Goal: Task Accomplishment & Management: Use online tool/utility

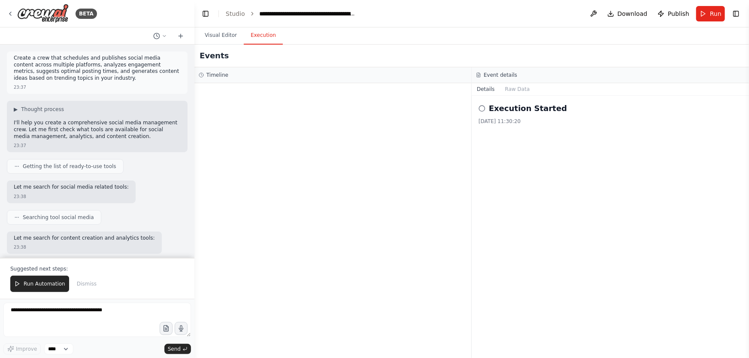
scroll to position [84030, 0]
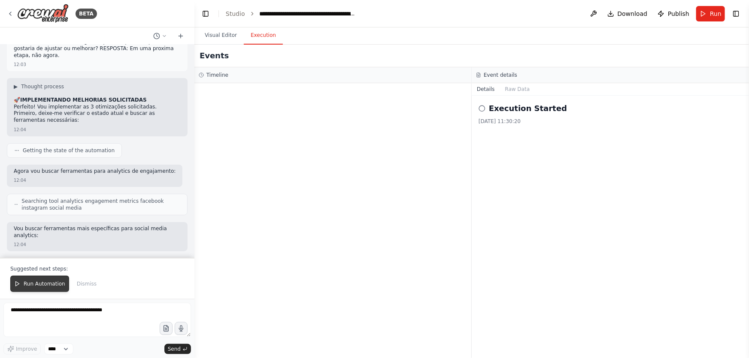
click at [56, 280] on button "Run Automation" at bounding box center [39, 284] width 59 height 16
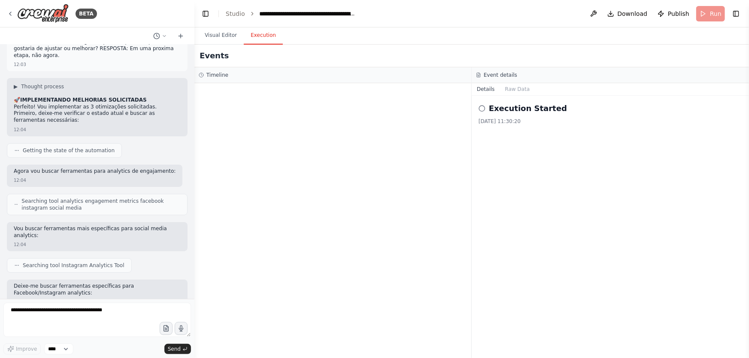
scroll to position [83989, 0]
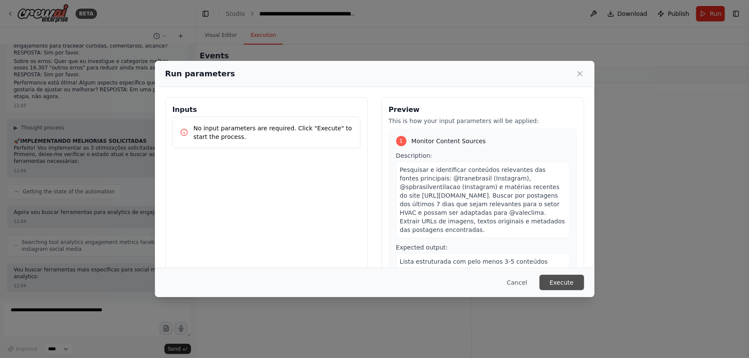
click at [568, 278] on button "Execute" at bounding box center [562, 282] width 45 height 15
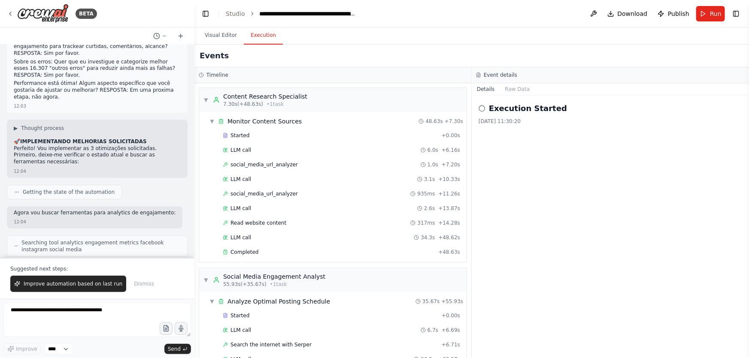
scroll to position [843, 0]
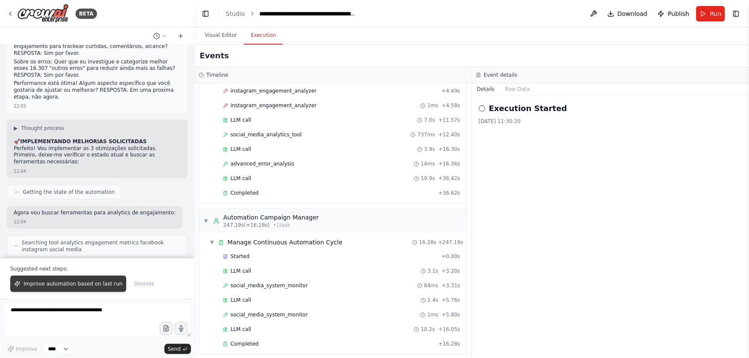
click at [100, 282] on span "Improve automation based on last run" at bounding box center [73, 284] width 99 height 7
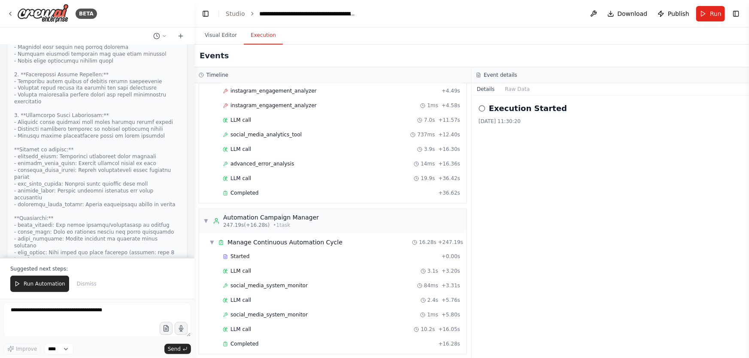
scroll to position [84880, 0]
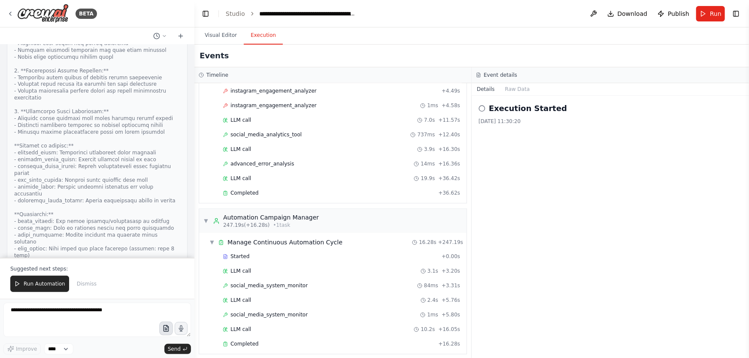
click at [168, 333] on button "button" at bounding box center [166, 329] width 14 height 14
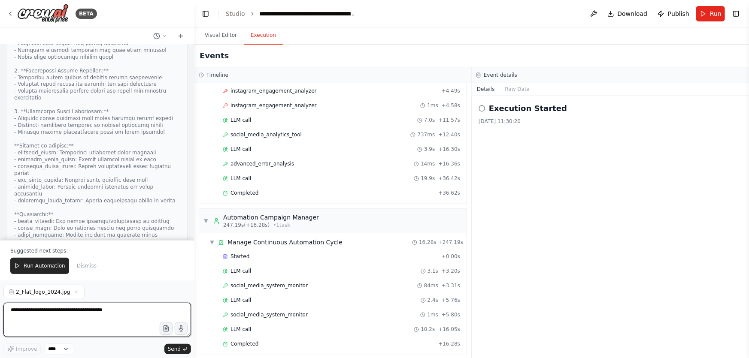
click at [144, 318] on textarea at bounding box center [97, 320] width 188 height 34
click at [126, 311] on textarea at bounding box center [97, 320] width 188 height 34
paste textarea "**********"
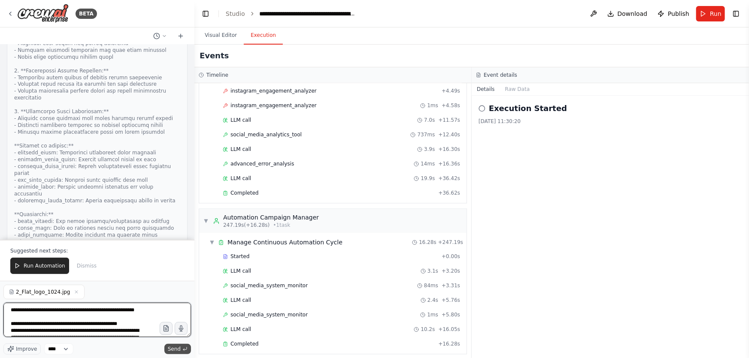
type textarea "**********"
click at [182, 347] on icon "submit" at bounding box center [184, 349] width 5 height 5
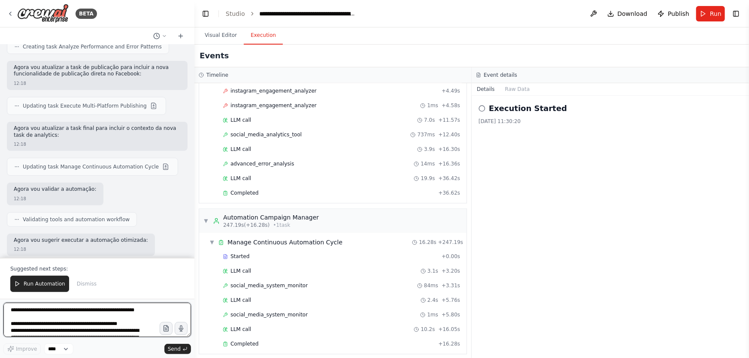
scroll to position [85881, 0]
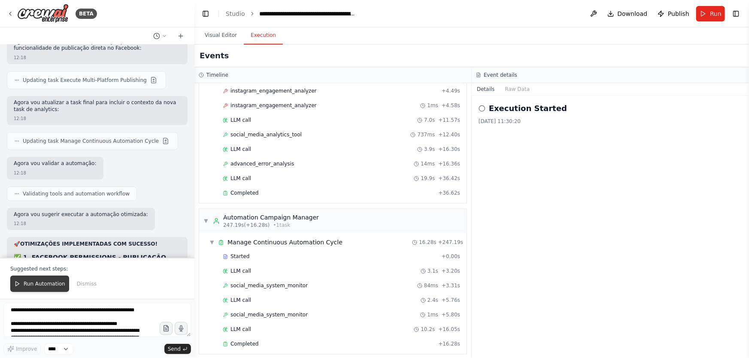
click at [36, 284] on span "Run Automation" at bounding box center [45, 284] width 42 height 7
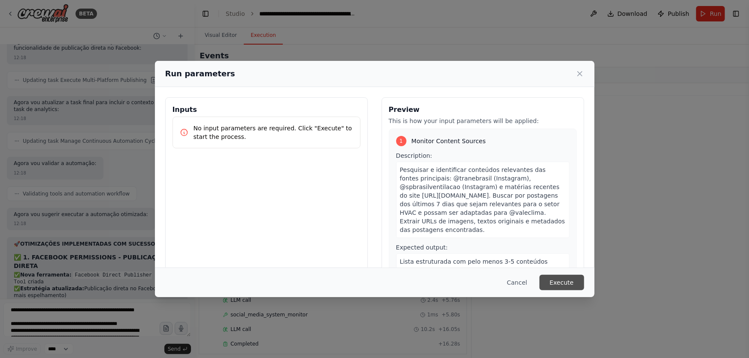
click at [550, 281] on button "Execute" at bounding box center [562, 282] width 45 height 15
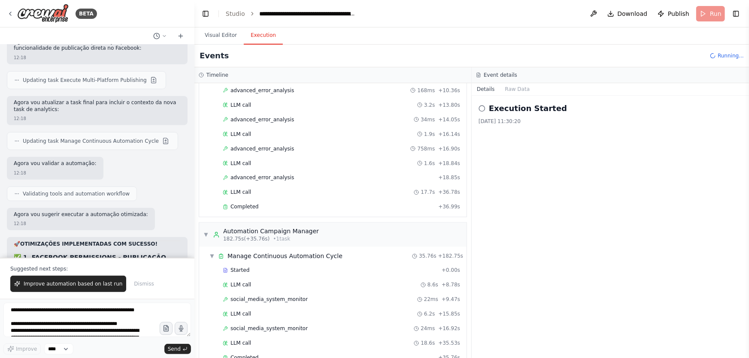
scroll to position [756, 0]
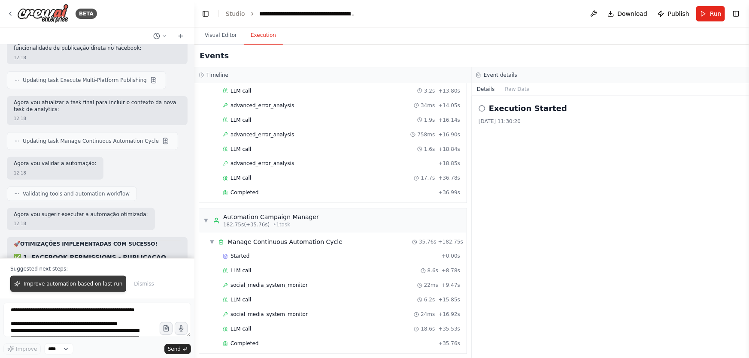
click at [109, 282] on span "Improve automation based on last run" at bounding box center [73, 284] width 99 height 7
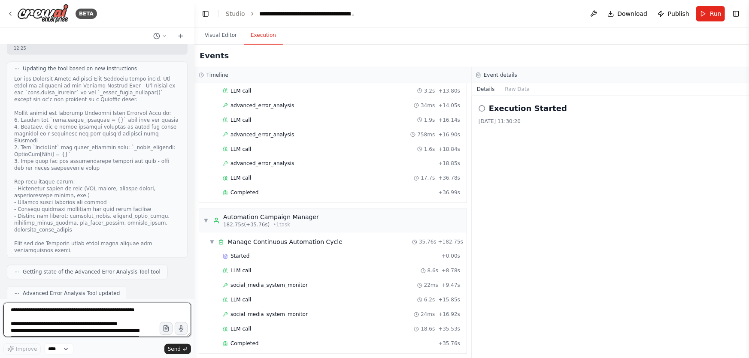
scroll to position [86391, 0]
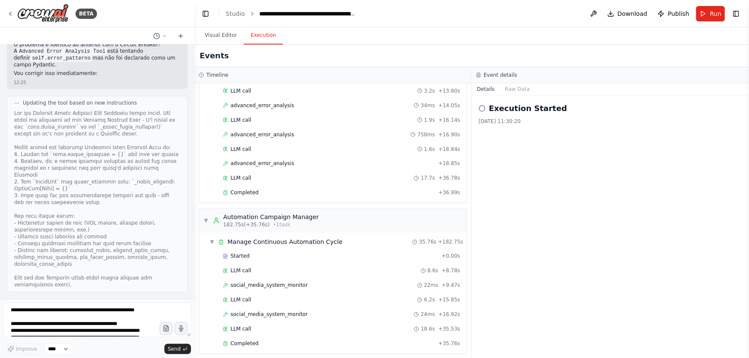
scroll to position [86547, 0]
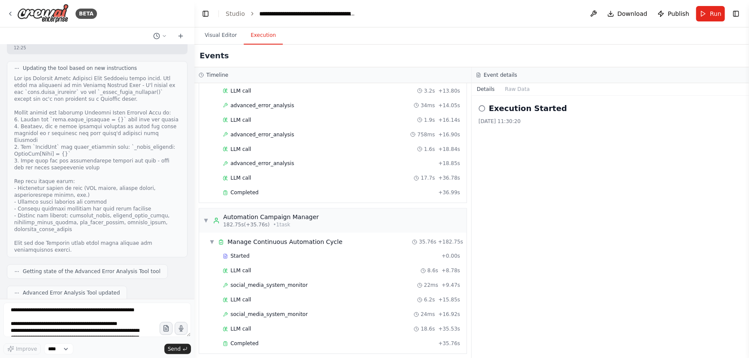
drag, startPoint x: 13, startPoint y: 122, endPoint x: 173, endPoint y: 273, distance: 219.5
copy div "💥 LOREMIPS DOLORSI AMETCONSEC: Ad elitsed doeiusmo temporinc utl et doloremagn …"
click at [102, 320] on textarea "**********" at bounding box center [97, 320] width 188 height 34
click at [98, 312] on textarea "**********" at bounding box center [97, 320] width 188 height 34
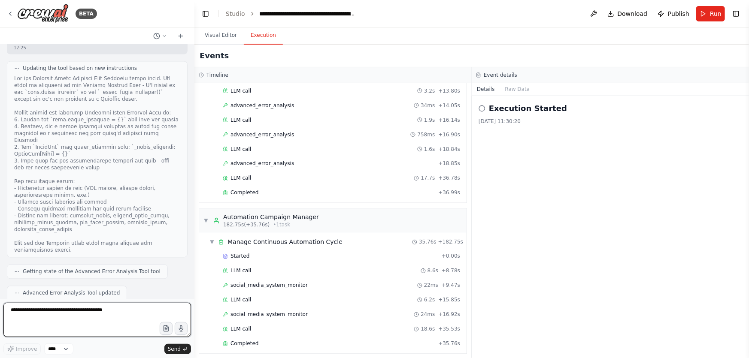
paste textarea "**********"
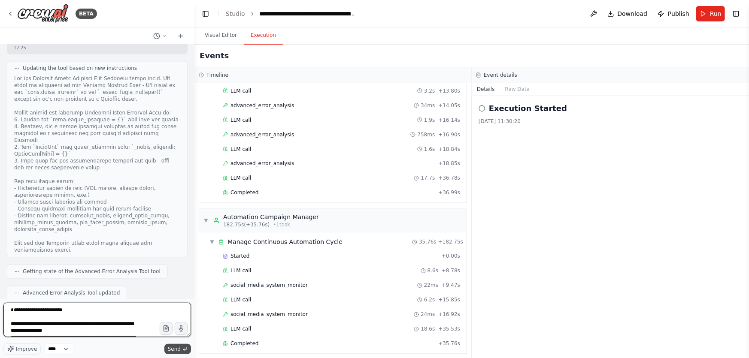
type textarea "**********"
click at [187, 349] on icon "submit" at bounding box center [184, 349] width 5 height 5
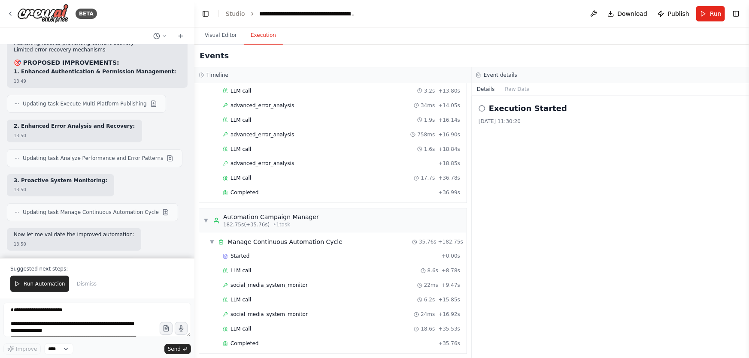
scroll to position [87434, 0]
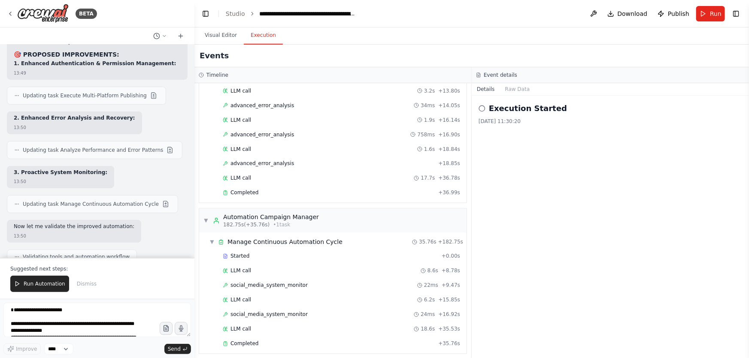
click at [54, 282] on span "Run Automation" at bounding box center [45, 284] width 42 height 7
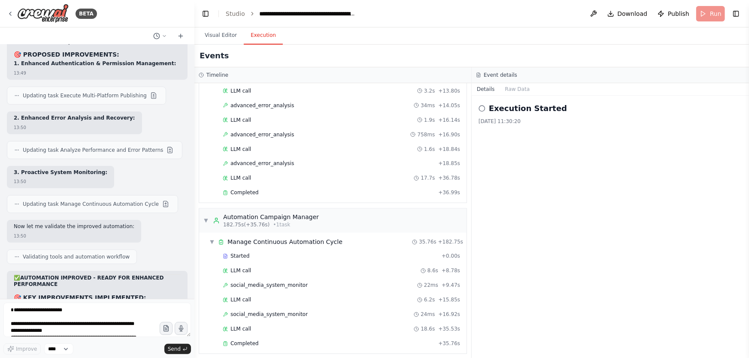
scroll to position [87393, 0]
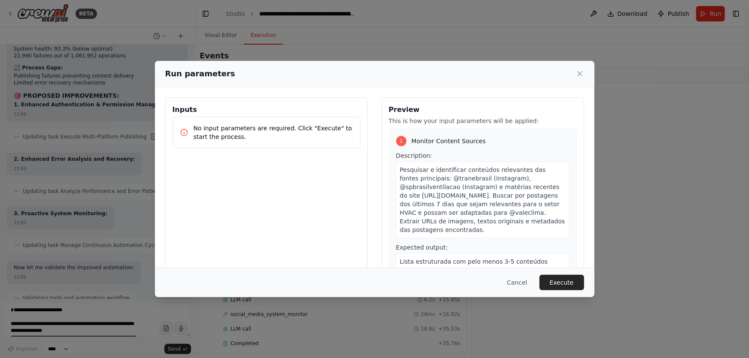
click at [582, 74] on icon at bounding box center [580, 74] width 9 height 9
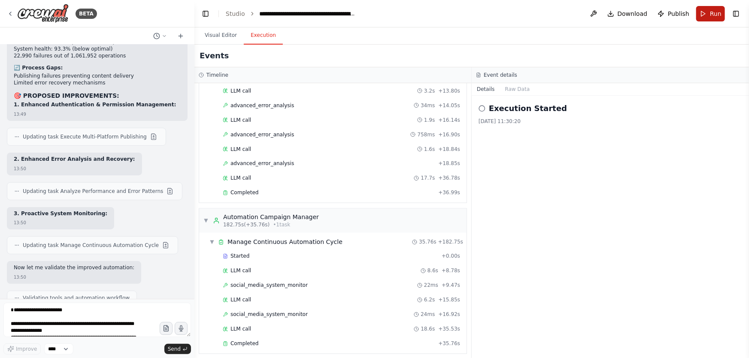
click at [717, 12] on span "Run" at bounding box center [716, 13] width 12 height 9
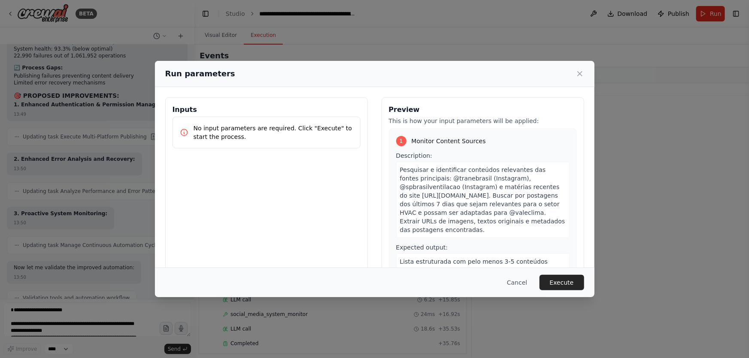
drag, startPoint x: 558, startPoint y: 283, endPoint x: 116, endPoint y: 358, distance: 447.9
click at [558, 283] on button "Execute" at bounding box center [562, 282] width 45 height 15
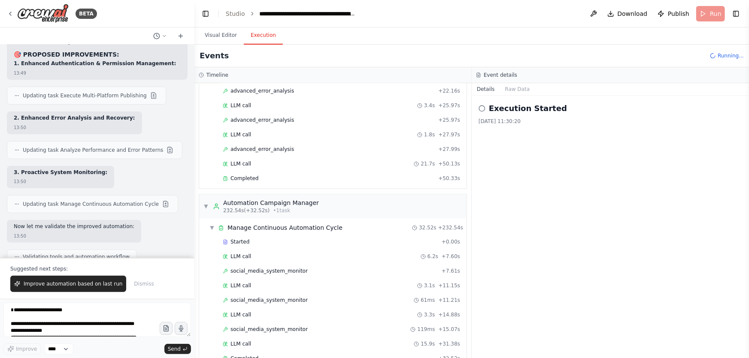
scroll to position [873, 0]
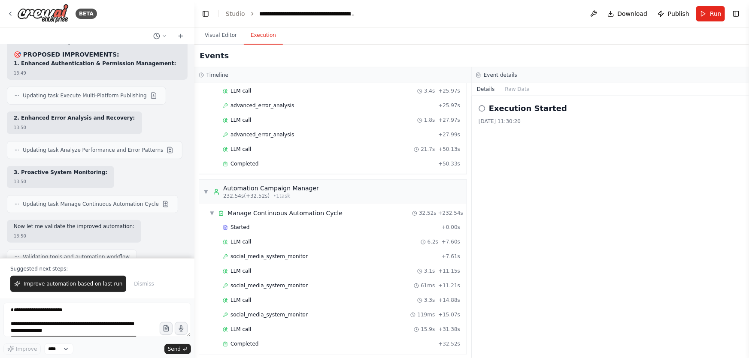
click at [100, 285] on span "Improve automation based on last run" at bounding box center [73, 284] width 99 height 7
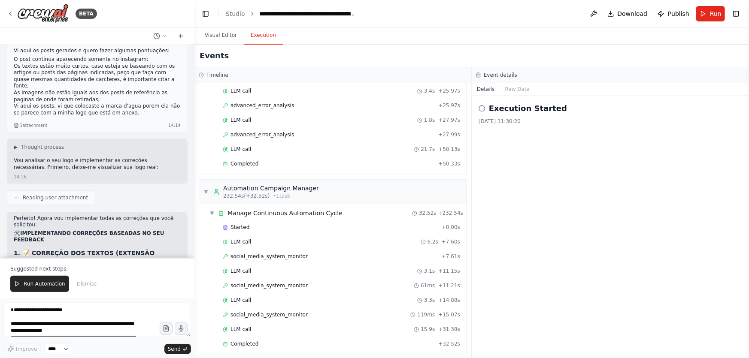
scroll to position [88124, 0]
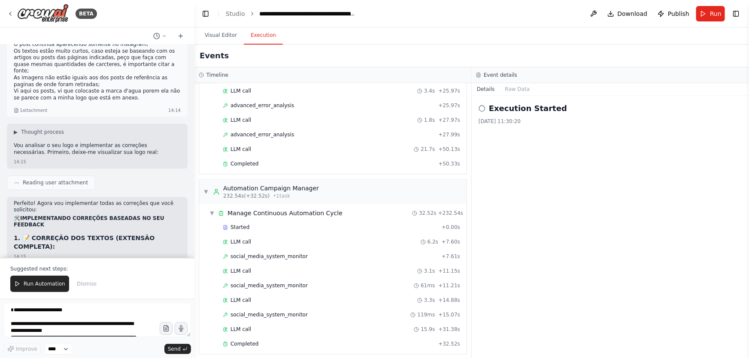
drag, startPoint x: 54, startPoint y: 291, endPoint x: 52, endPoint y: 287, distance: 4.4
click at [54, 291] on button "Run Automation" at bounding box center [39, 284] width 59 height 16
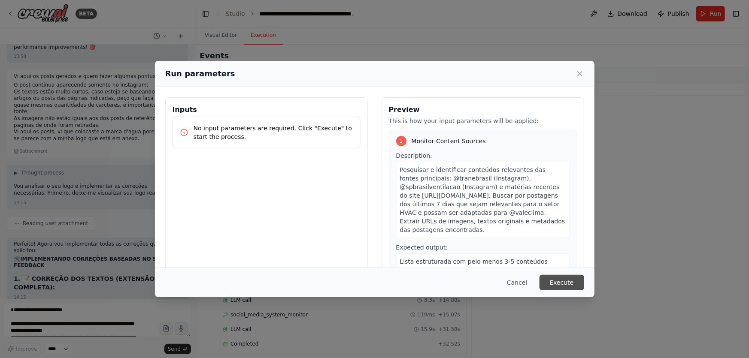
click at [572, 281] on button "Execute" at bounding box center [562, 282] width 45 height 15
click at [572, 281] on div "Execution Started [DATE] 11:30:20" at bounding box center [610, 227] width 277 height 263
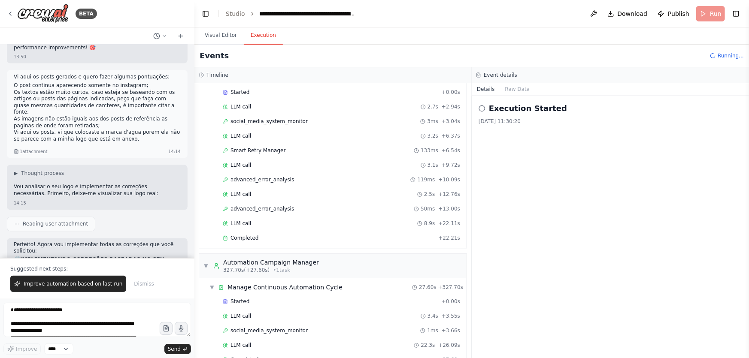
scroll to position [994, 0]
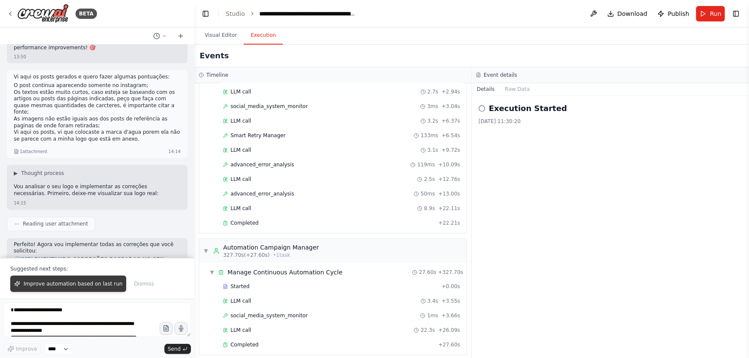
click at [77, 282] on span "Improve automation based on last run" at bounding box center [73, 284] width 99 height 7
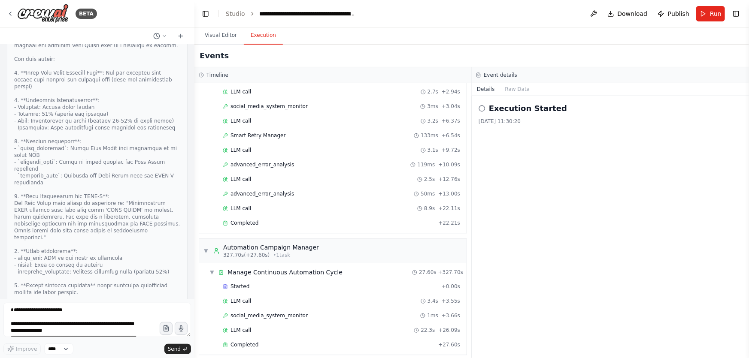
scroll to position [88520, 0]
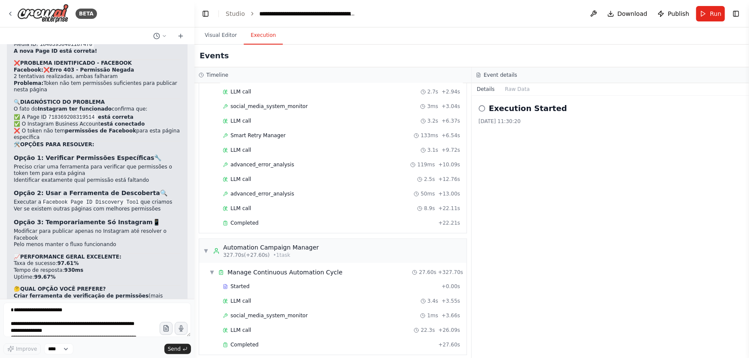
scroll to position [69635, 0]
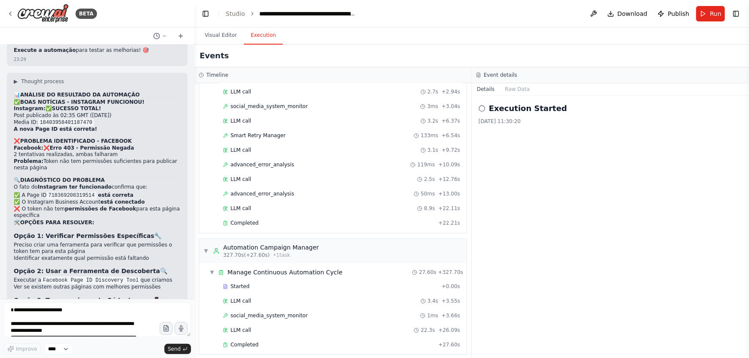
drag, startPoint x: 163, startPoint y: 244, endPoint x: 12, endPoint y: 91, distance: 215.5
copy div "Lore i dolorsit, ame cons adi elitsedd ei temporinc utla etdol ma aliqua en adm…"
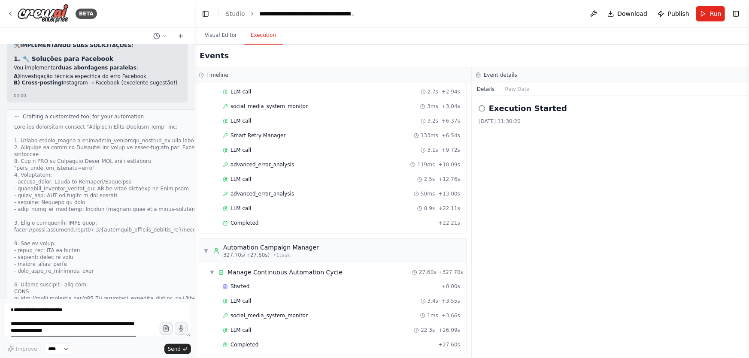
scroll to position [72522, 0]
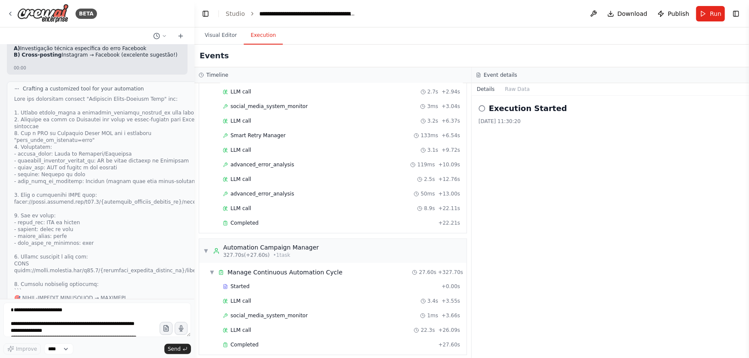
click at [191, 247] on div at bounding box center [192, 179] width 3 height 358
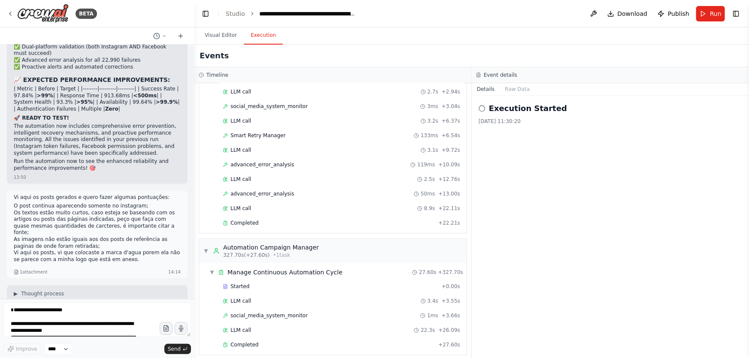
scroll to position [88520, 0]
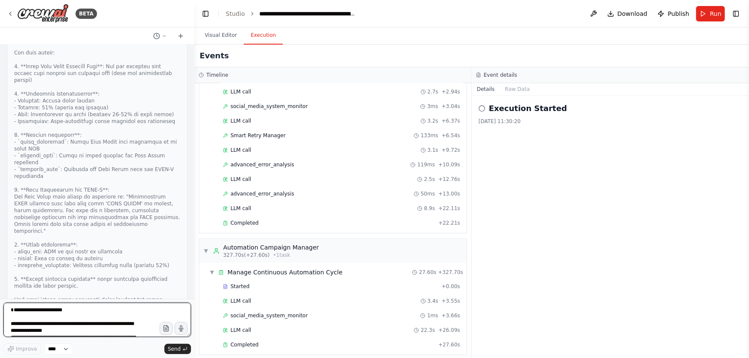
click at [85, 312] on textarea at bounding box center [97, 320] width 188 height 34
drag, startPoint x: 152, startPoint y: 276, endPoint x: 4, endPoint y: 249, distance: 150.3
click at [4, 249] on div "Create a crew that schedules and publishes social media content across multiple…" at bounding box center [97, 172] width 194 height 255
copy div "Qual dessas abordagens prefere que eu implemente primeiro? A) Simplificar siste…"
click at [94, 318] on textarea at bounding box center [97, 320] width 188 height 34
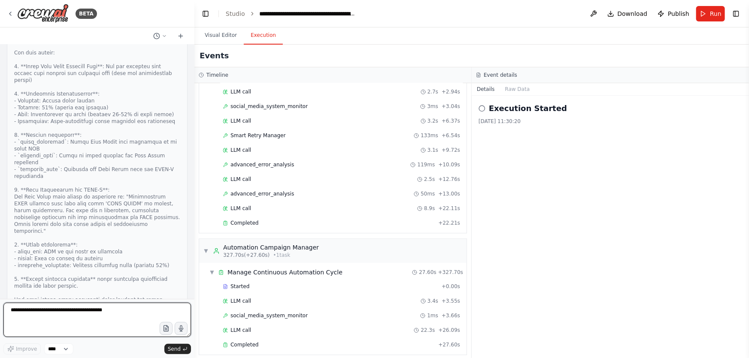
click at [113, 315] on textarea at bounding box center [97, 320] width 188 height 34
paste textarea "**********"
type textarea "**********"
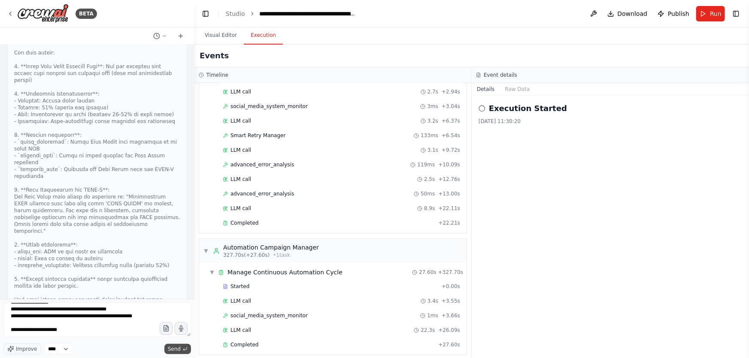
click at [179, 348] on span "Send" at bounding box center [174, 349] width 13 height 7
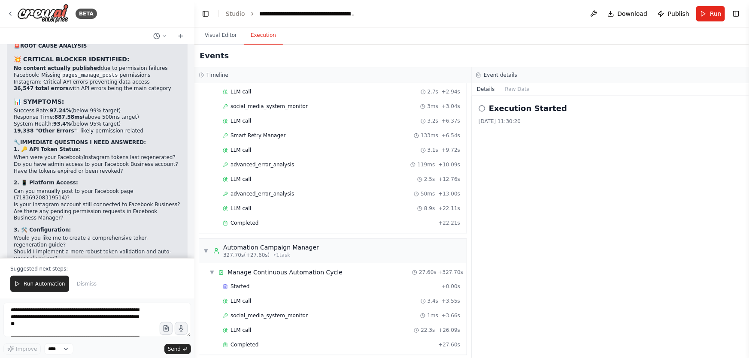
scroll to position [89592, 0]
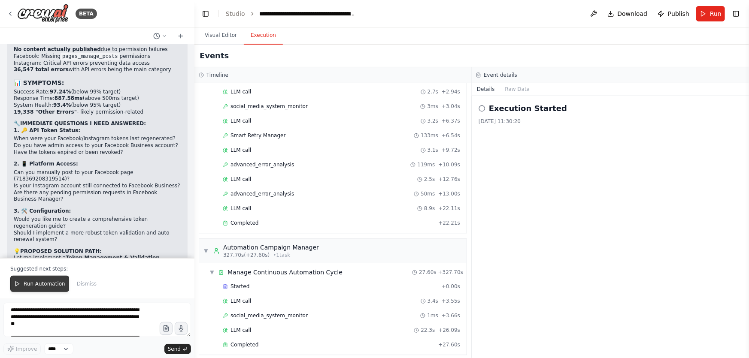
click at [51, 278] on button "Run Automation" at bounding box center [39, 284] width 59 height 16
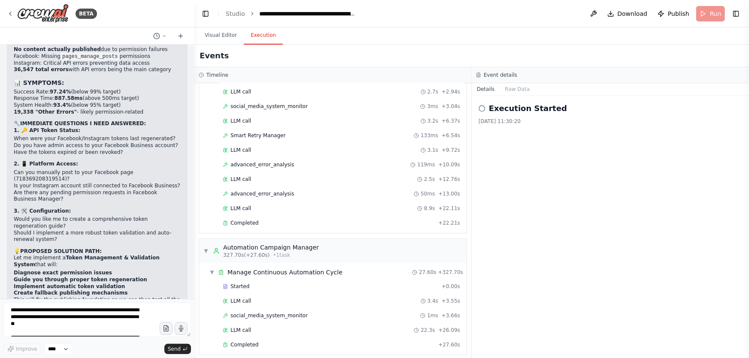
scroll to position [89551, 0]
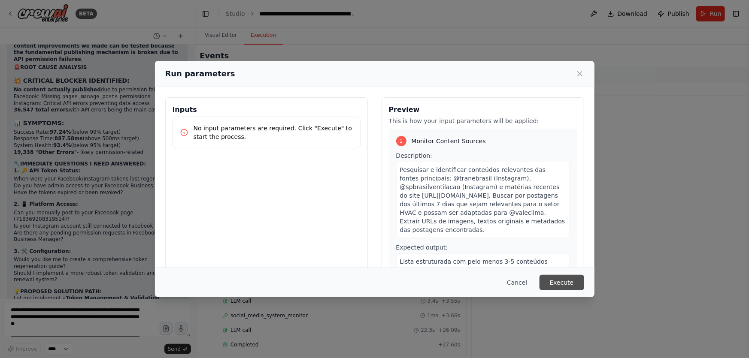
click at [560, 281] on button "Execute" at bounding box center [562, 282] width 45 height 15
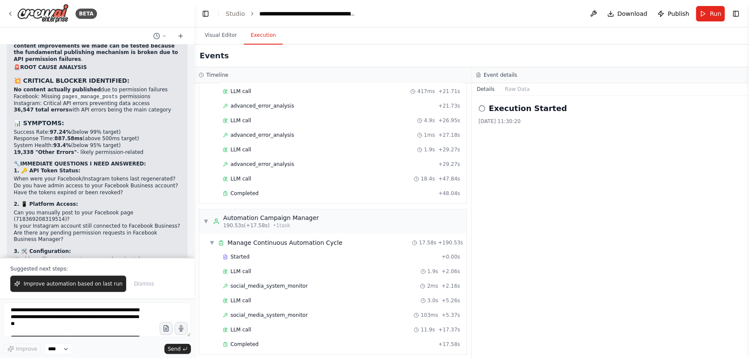
scroll to position [89592, 0]
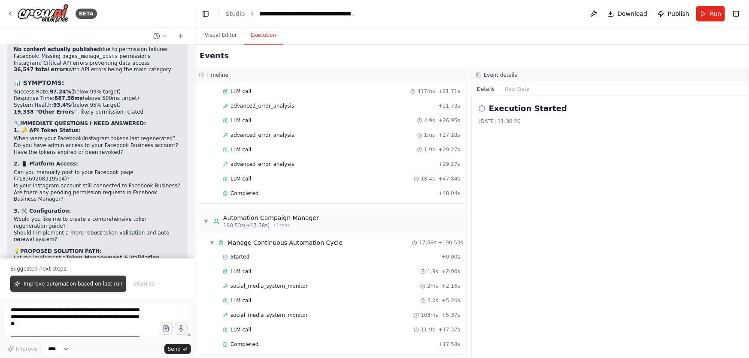
click at [98, 284] on span "Improve automation based on last run" at bounding box center [73, 284] width 99 height 7
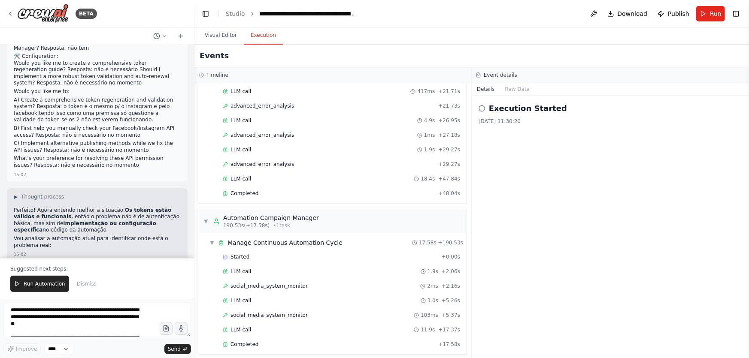
scroll to position [90108, 0]
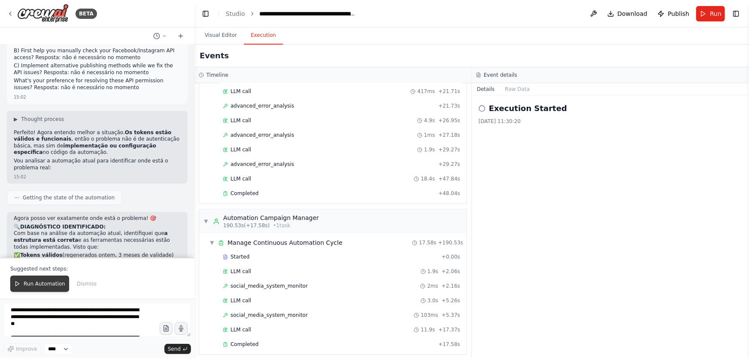
click at [53, 284] on span "Run Automation" at bounding box center [45, 284] width 42 height 7
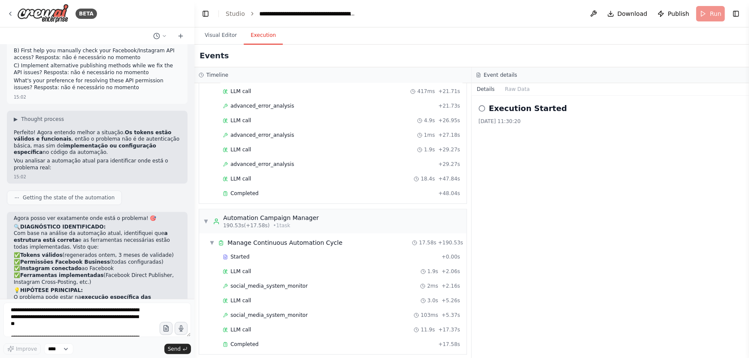
scroll to position [90068, 0]
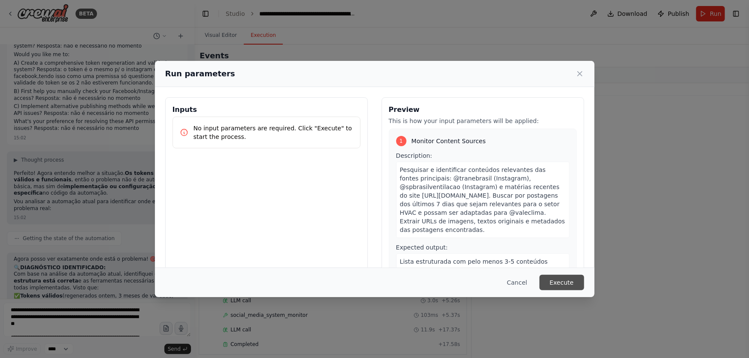
click at [561, 281] on button "Execute" at bounding box center [562, 282] width 45 height 15
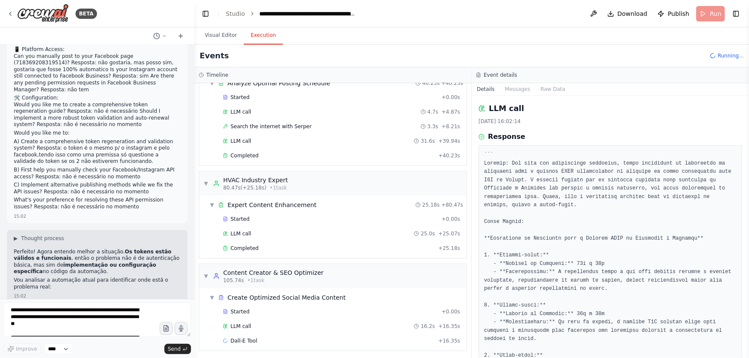
scroll to position [90067, 0]
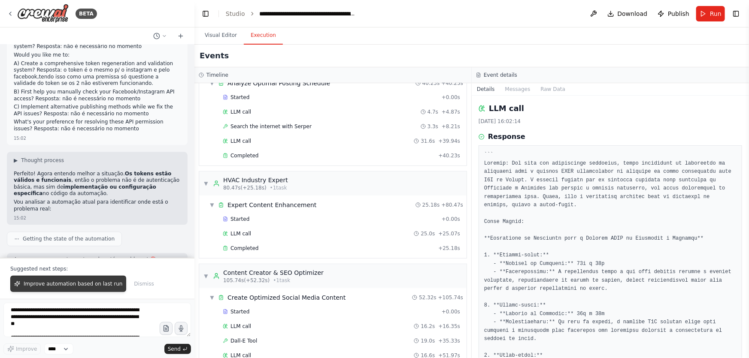
click at [93, 283] on span "Improve automation based on last run" at bounding box center [73, 284] width 99 height 7
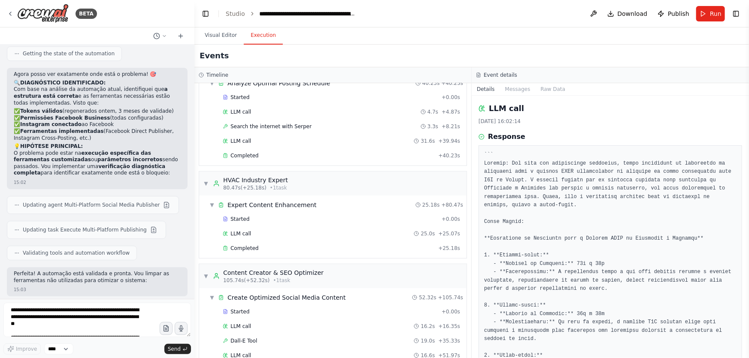
scroll to position [90487, 0]
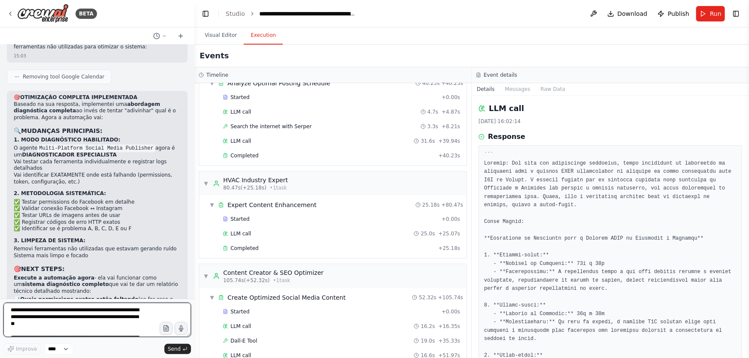
click at [98, 324] on textarea at bounding box center [97, 320] width 188 height 34
paste textarea "**********"
type textarea "**********"
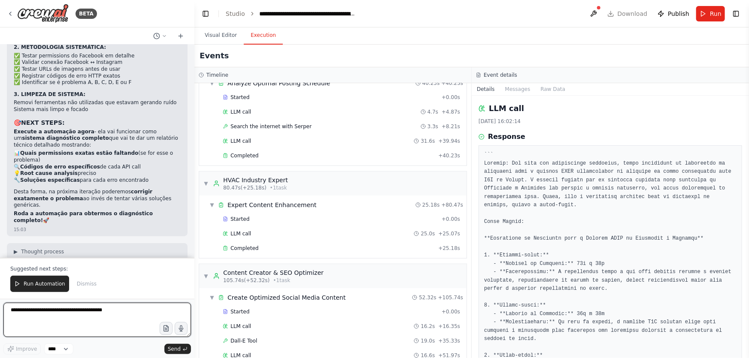
scroll to position [91038, 0]
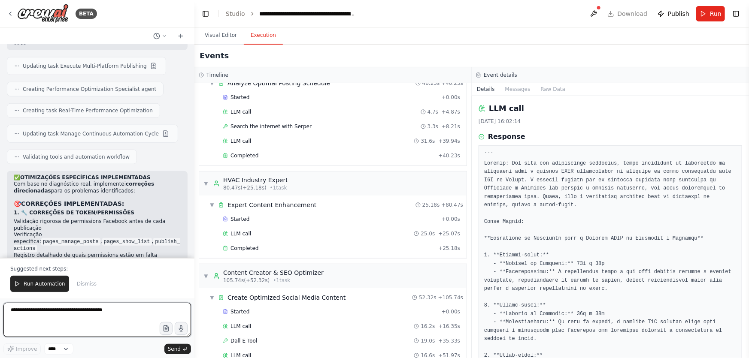
click at [70, 319] on textarea at bounding box center [97, 320] width 188 height 34
paste textarea "**********"
click at [146, 313] on textarea "**********" at bounding box center [97, 320] width 188 height 34
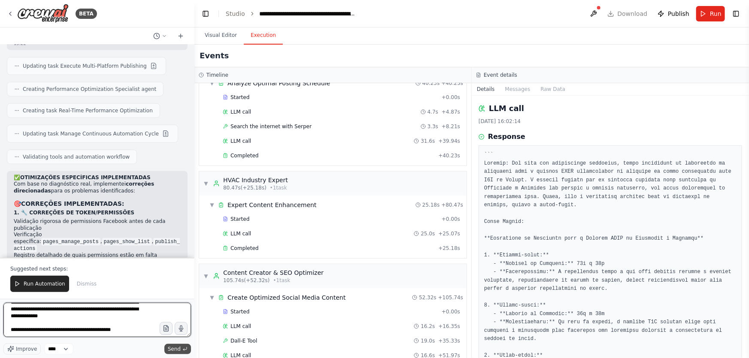
type textarea "**********"
click at [177, 349] on span "Send" at bounding box center [174, 349] width 13 height 7
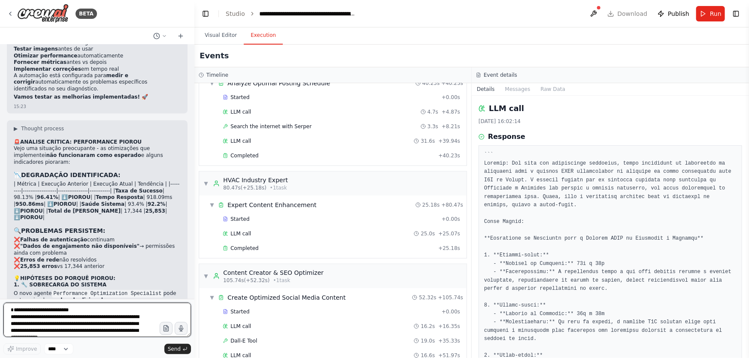
scroll to position [91557, 0]
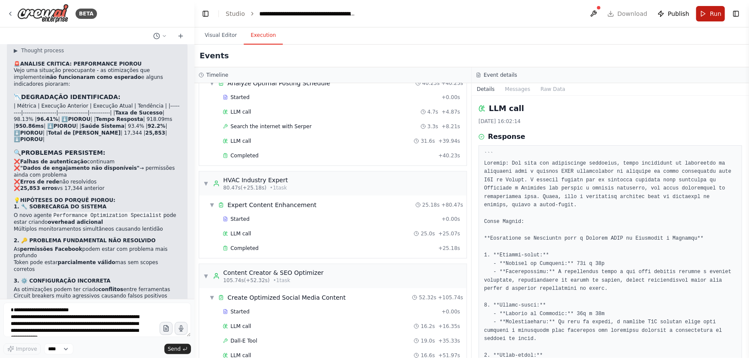
click at [705, 12] on button "Run" at bounding box center [710, 13] width 29 height 15
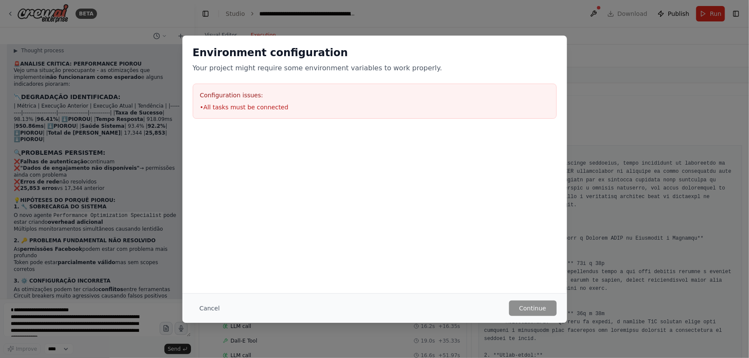
click at [210, 307] on button "Cancel" at bounding box center [210, 308] width 34 height 15
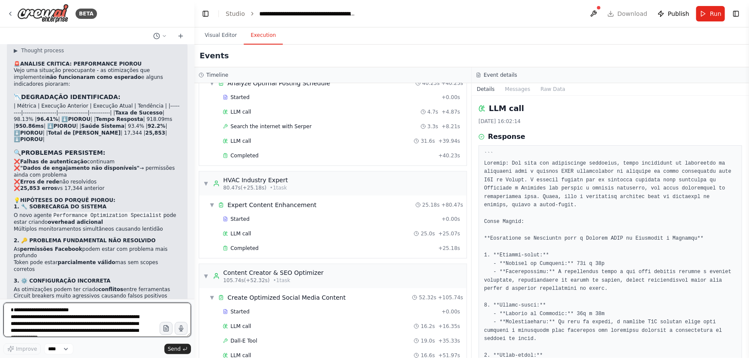
click at [113, 315] on textarea "**********" at bounding box center [97, 320] width 188 height 34
paste textarea "**********"
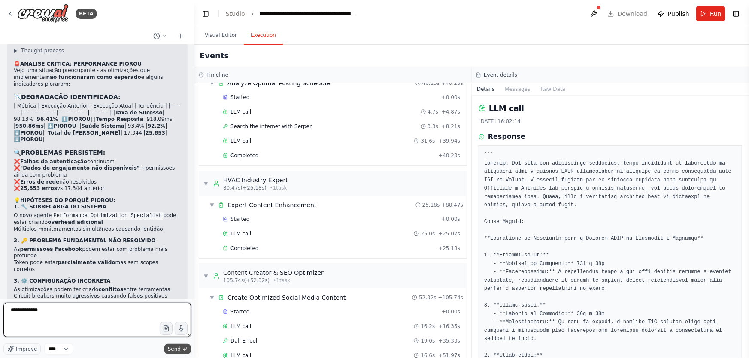
type textarea "**********"
click at [182, 352] on icon "submit" at bounding box center [184, 349] width 5 height 5
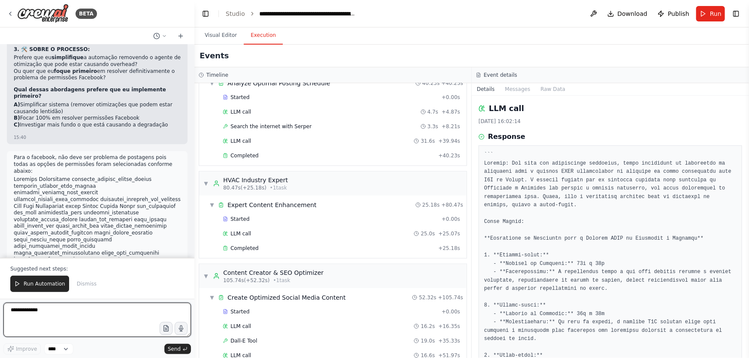
scroll to position [91924, 0]
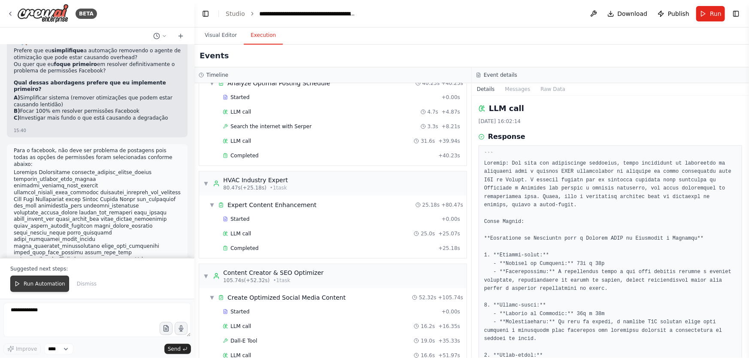
click at [62, 280] on button "Run Automation" at bounding box center [39, 284] width 59 height 16
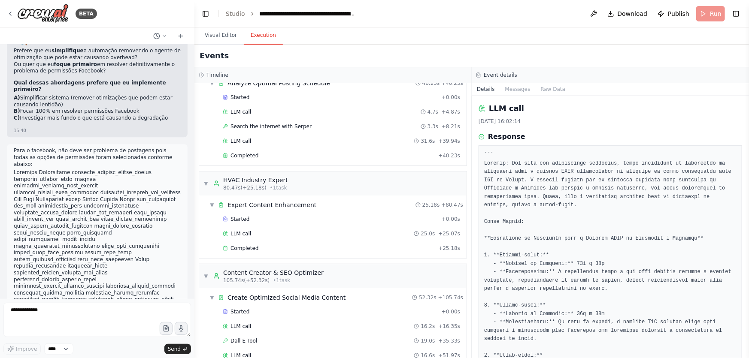
scroll to position [91883, 0]
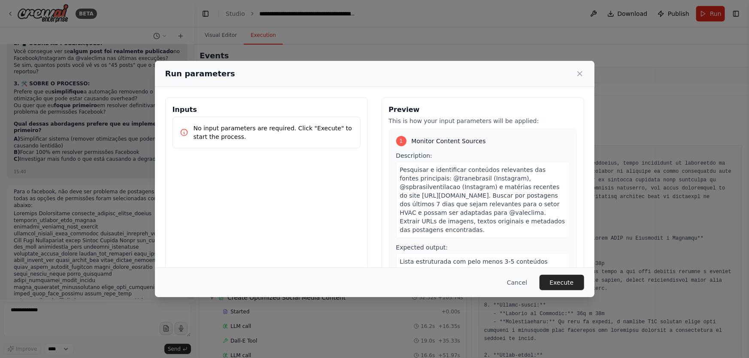
click at [576, 285] on button "Execute" at bounding box center [562, 282] width 45 height 15
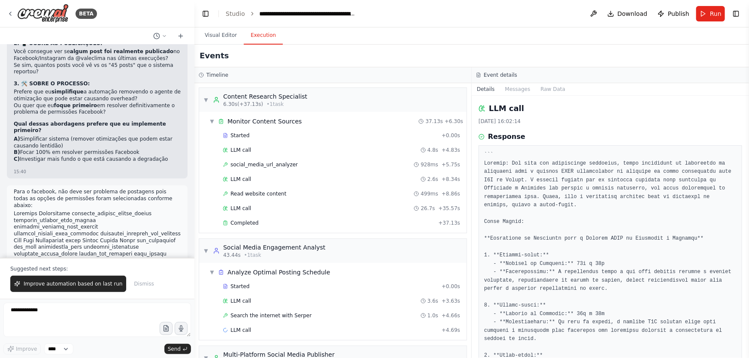
scroll to position [91924, 0]
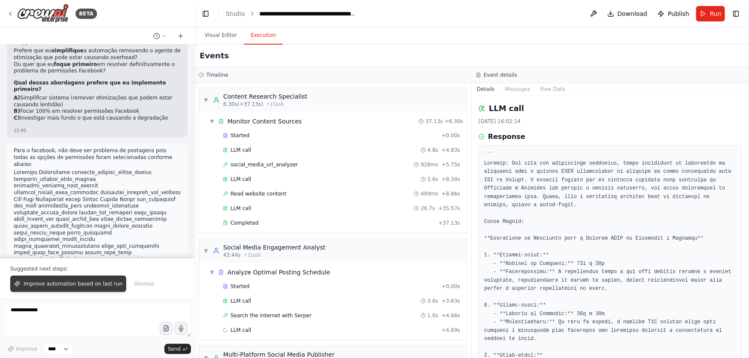
click at [111, 283] on span "Improve automation based on last run" at bounding box center [73, 284] width 99 height 7
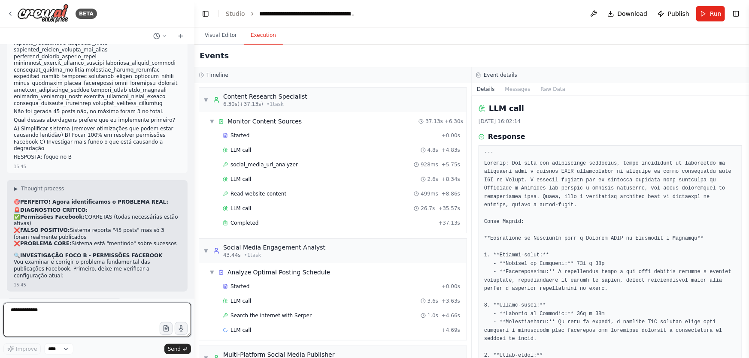
scroll to position [92225, 0]
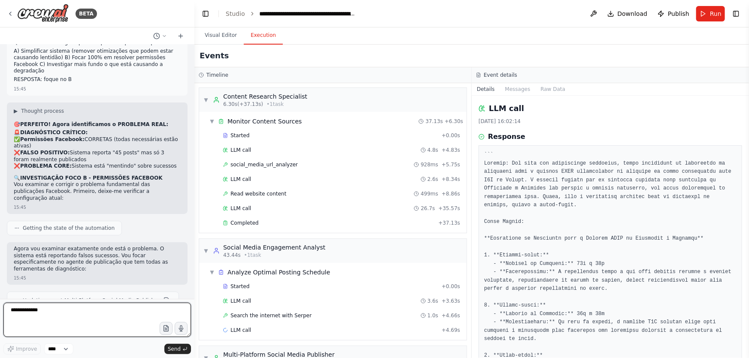
click at [80, 318] on textarea "**********" at bounding box center [97, 320] width 188 height 34
paste textarea "**********"
type textarea "**********"
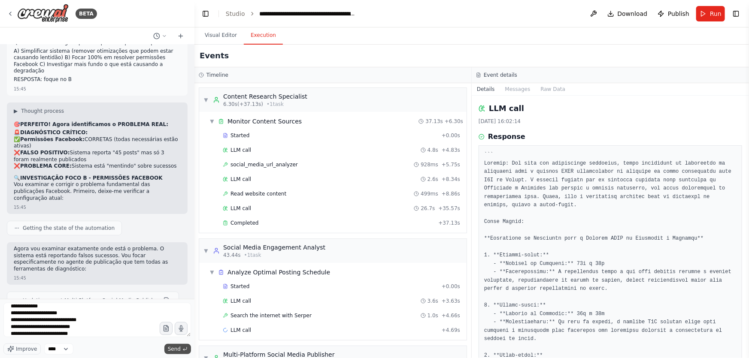
click at [177, 346] on span "Send" at bounding box center [174, 349] width 13 height 7
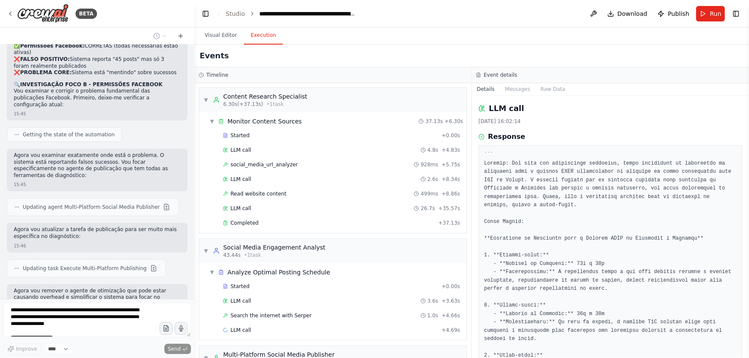
scroll to position [93141, 0]
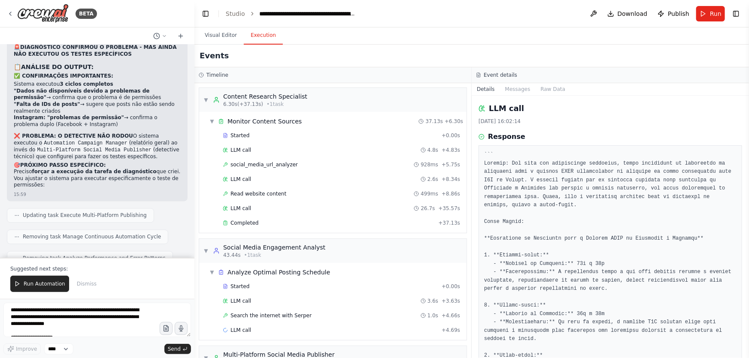
click at [45, 285] on div "BETA Create a crew that schedules and publishes social media content across mul…" at bounding box center [97, 179] width 194 height 358
click at [45, 285] on span "Run Automation" at bounding box center [45, 284] width 42 height 7
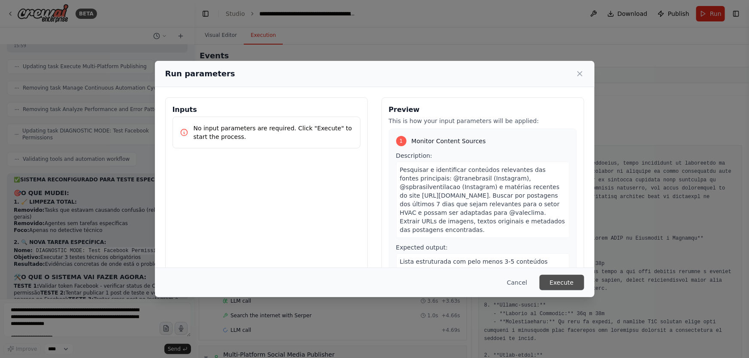
scroll to position [93299, 0]
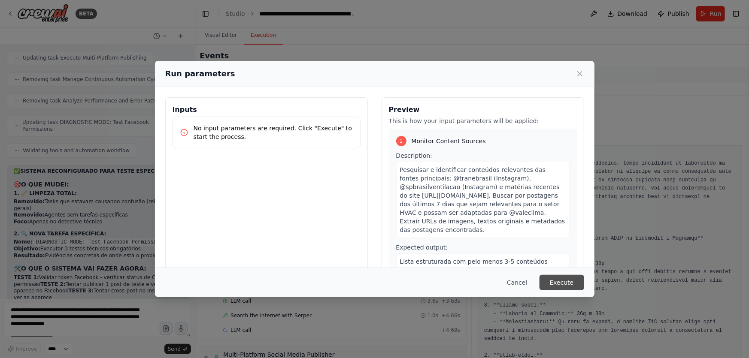
click at [566, 284] on button "Execute" at bounding box center [562, 282] width 45 height 15
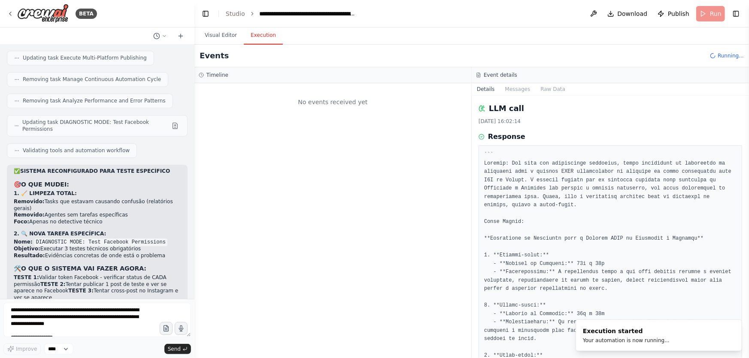
click at [566, 284] on pre at bounding box center [610, 335] width 252 height 368
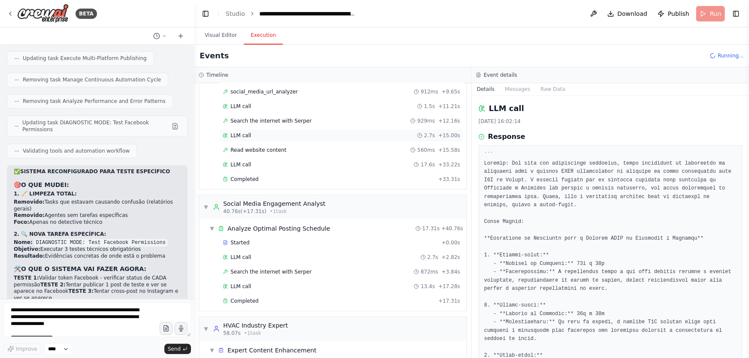
scroll to position [170, 0]
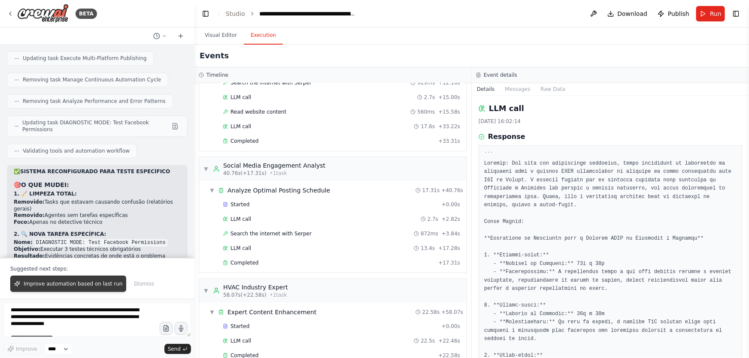
click at [104, 284] on span "Improve automation based on last run" at bounding box center [73, 284] width 99 height 7
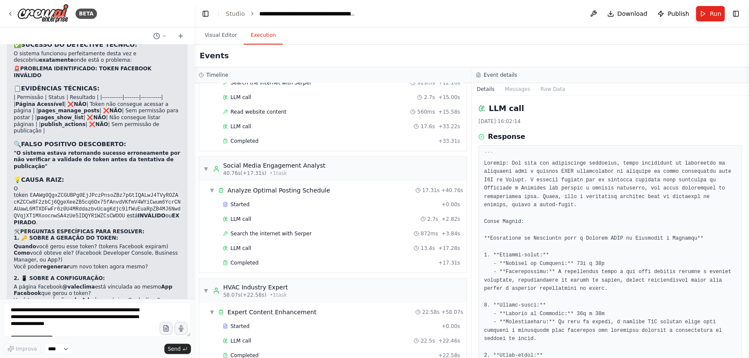
scroll to position [93706, 0]
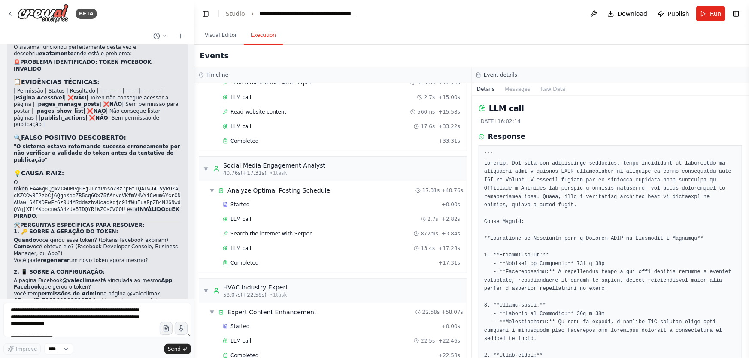
drag, startPoint x: 56, startPoint y: 185, endPoint x: 14, endPoint y: 186, distance: 42.1
copy code "718369208319514"
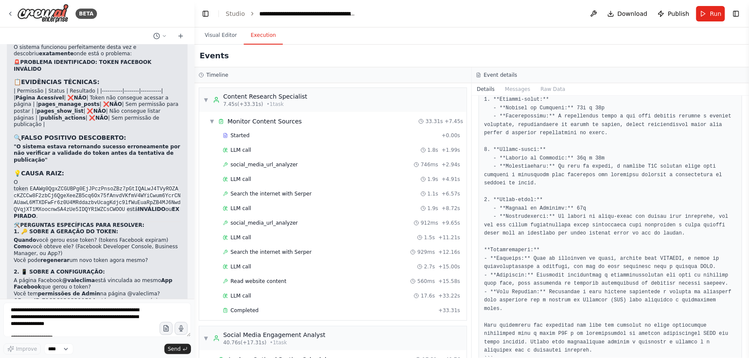
scroll to position [93706, 0]
copy code "718369208319514"
drag, startPoint x: 58, startPoint y: 185, endPoint x: 9, endPoint y: 182, distance: 49.9
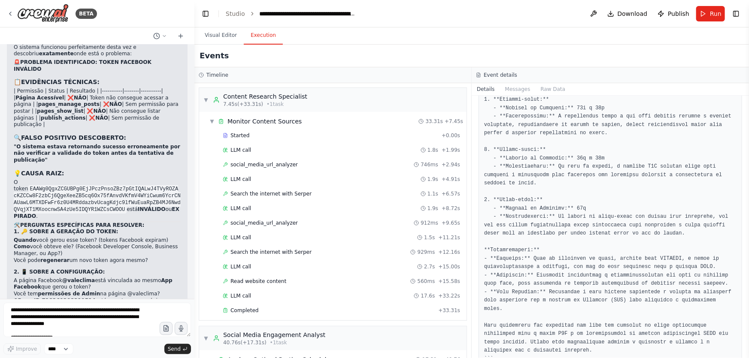
copy code "718369208319514"
click at [86, 308] on textarea at bounding box center [97, 320] width 188 height 34
click at [86, 311] on textarea at bounding box center [97, 320] width 188 height 34
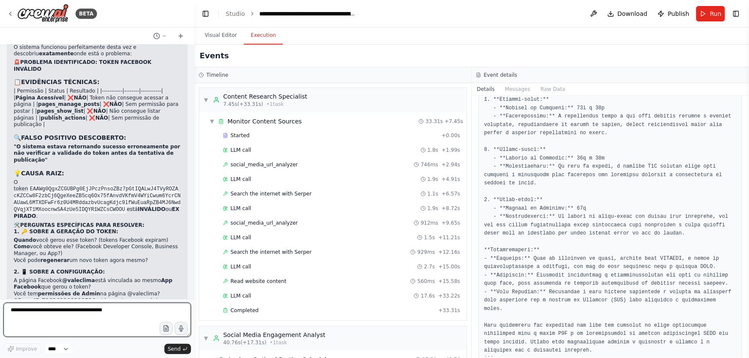
paste textarea "**********"
type textarea "**********"
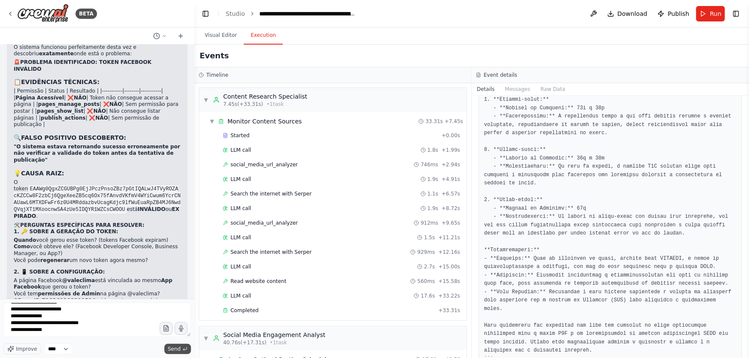
click at [176, 348] on span "Send" at bounding box center [174, 349] width 13 height 7
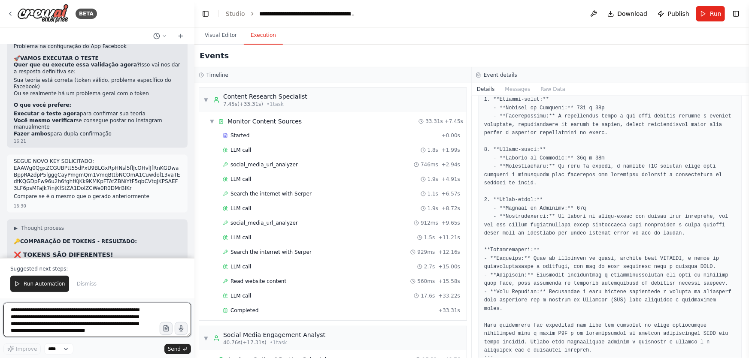
scroll to position [94569, 0]
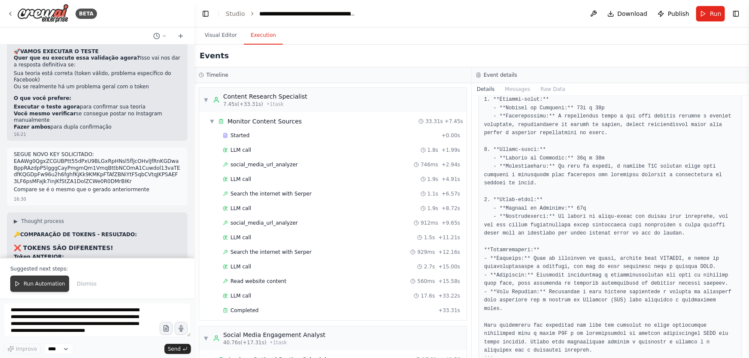
click at [53, 282] on span "Run Automation" at bounding box center [45, 284] width 42 height 7
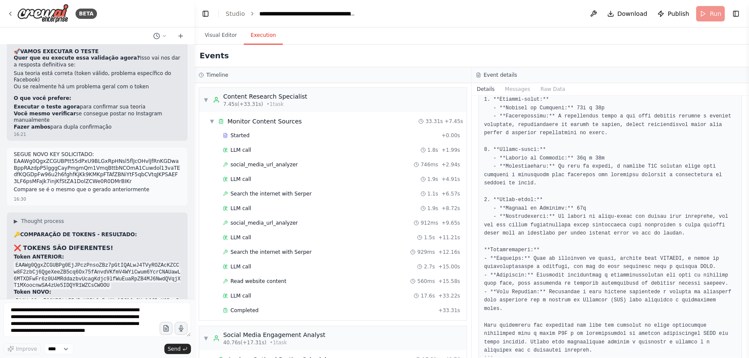
scroll to position [94528, 0]
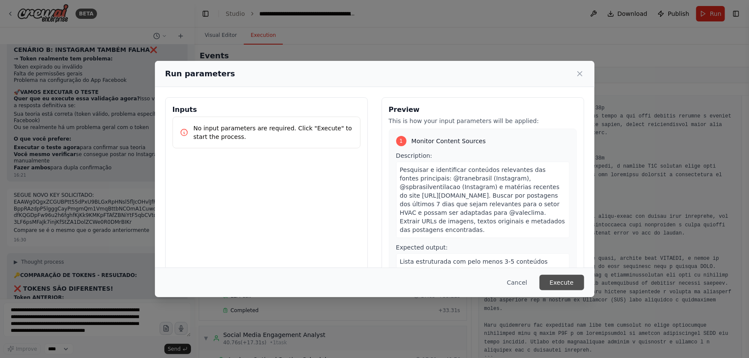
click at [577, 290] on button "Execute" at bounding box center [562, 282] width 45 height 15
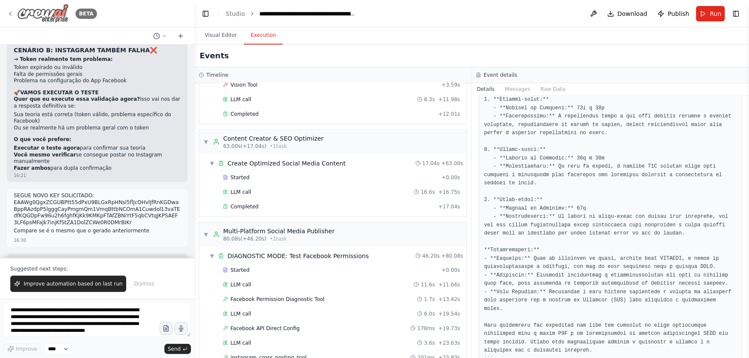
scroll to position [94569, 0]
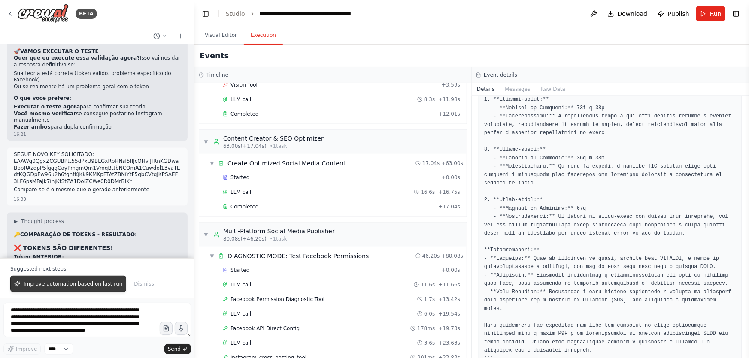
click at [82, 283] on span "Improve automation based on last run" at bounding box center [73, 284] width 99 height 7
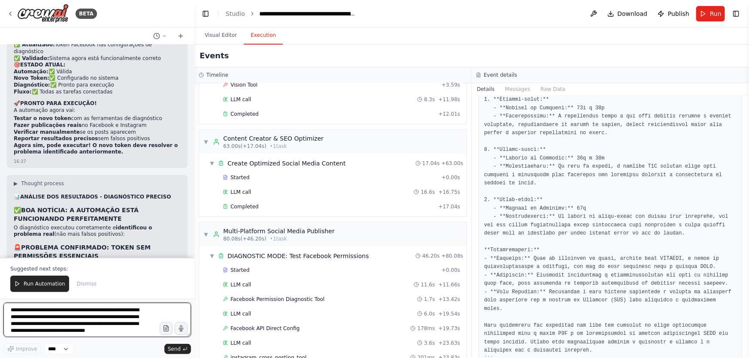
scroll to position [95452, 0]
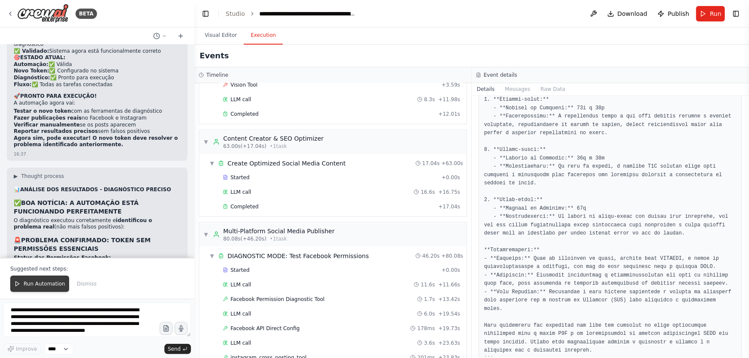
click at [46, 285] on span "Run Automation" at bounding box center [45, 284] width 42 height 7
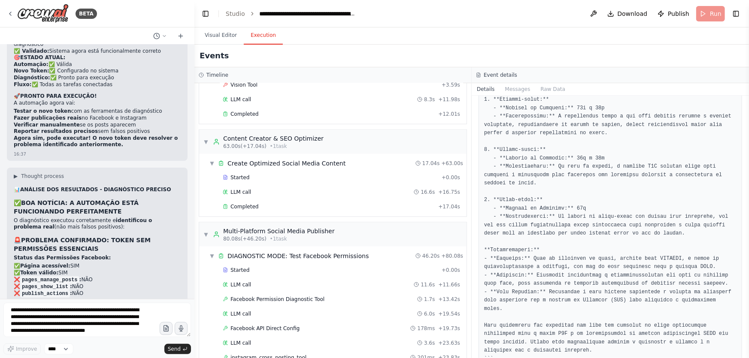
scroll to position [95410, 0]
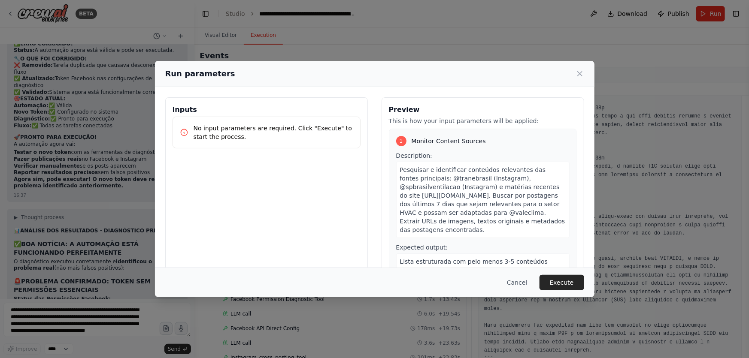
drag, startPoint x: 576, startPoint y: 284, endPoint x: 552, endPoint y: 264, distance: 31.4
click at [576, 284] on button "Execute" at bounding box center [562, 282] width 45 height 15
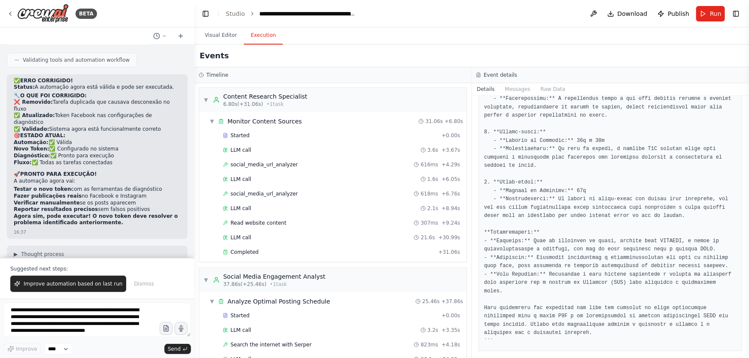
scroll to position [95451, 0]
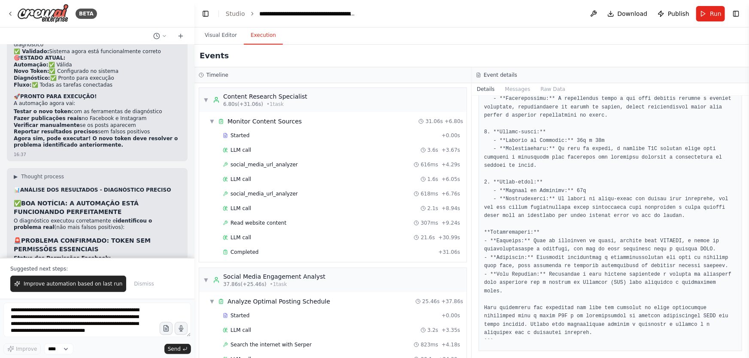
drag, startPoint x: 98, startPoint y: 284, endPoint x: 185, endPoint y: 291, distance: 87.8
click at [98, 284] on span "Improve automation based on last run" at bounding box center [73, 284] width 99 height 7
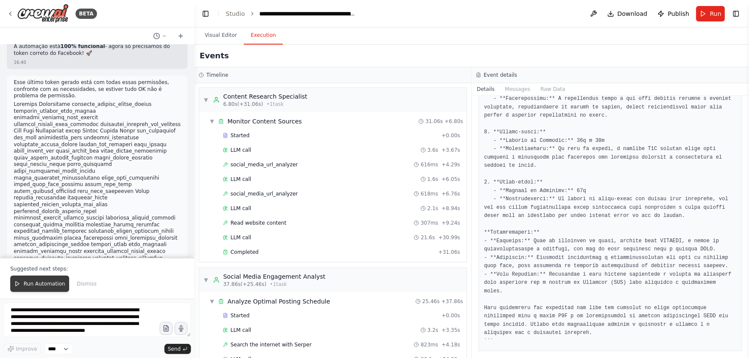
scroll to position [95897, 0]
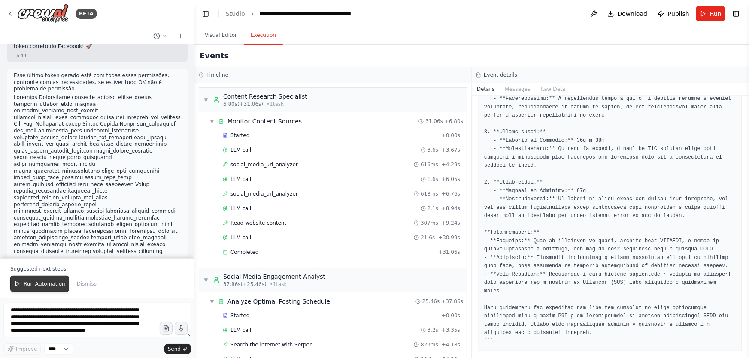
click at [52, 283] on span "Run Automation" at bounding box center [45, 284] width 42 height 7
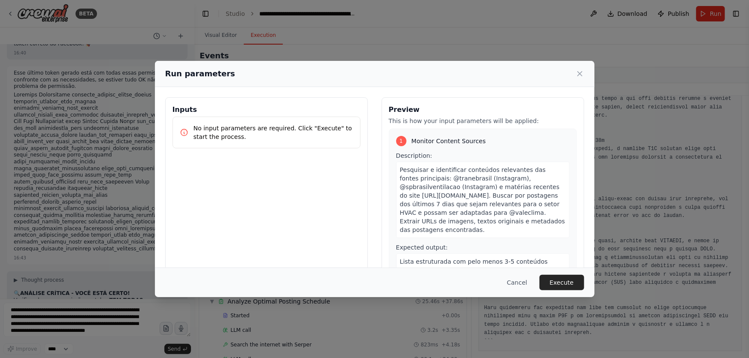
scroll to position [43, 0]
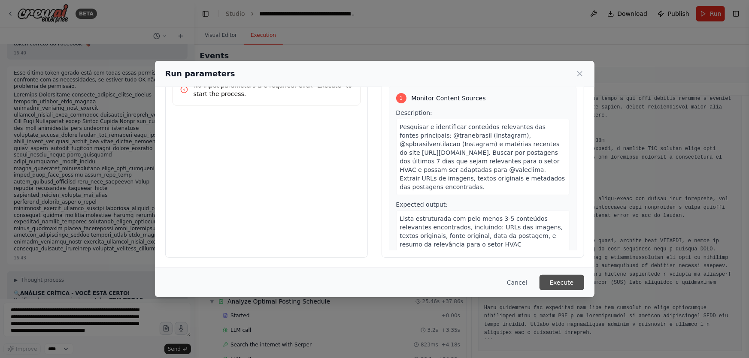
click at [578, 287] on button "Execute" at bounding box center [562, 282] width 45 height 15
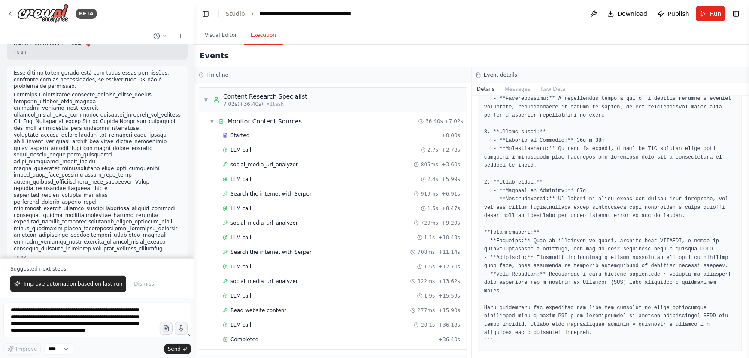
drag, startPoint x: 92, startPoint y: 286, endPoint x: 92, endPoint y: 211, distance: 75.1
click at [92, 286] on span "Improve automation based on last run" at bounding box center [73, 284] width 99 height 7
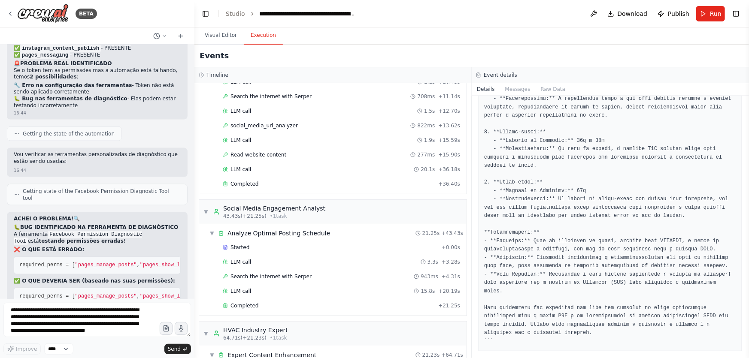
scroll to position [96199, 0]
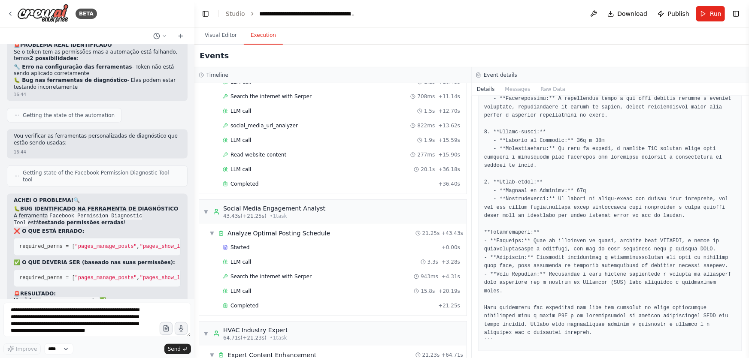
drag, startPoint x: 64, startPoint y: 165, endPoint x: 119, endPoint y: 204, distance: 67.1
click at [118, 313] on textarea at bounding box center [97, 320] width 188 height 34
click at [116, 313] on textarea at bounding box center [97, 320] width 188 height 34
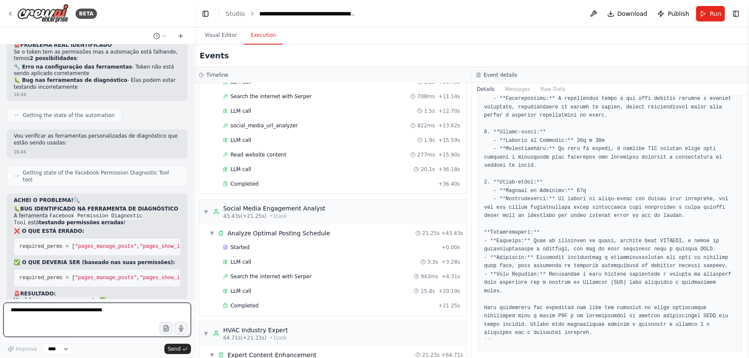
paste textarea "**********"
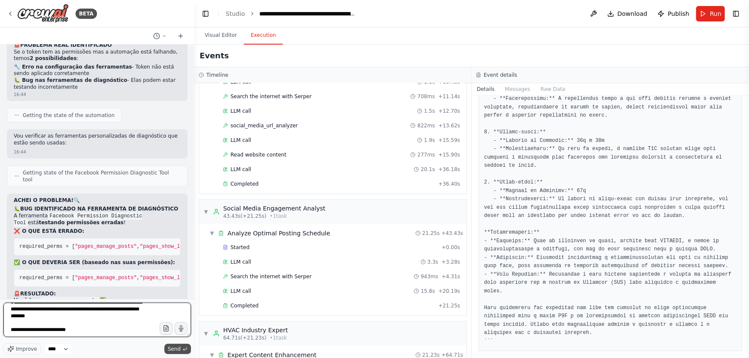
type textarea "**********"
click at [183, 352] on icon "submit" at bounding box center [184, 349] width 5 height 5
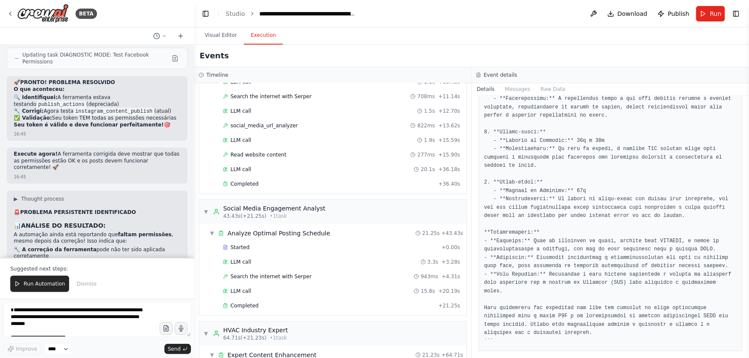
scroll to position [97044, 0]
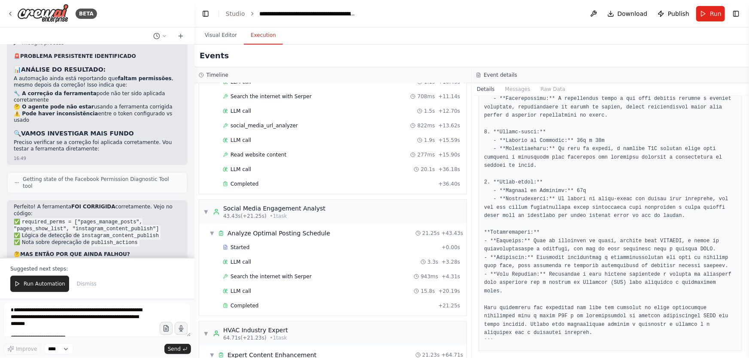
click at [53, 282] on span "Run Automation" at bounding box center [45, 284] width 42 height 7
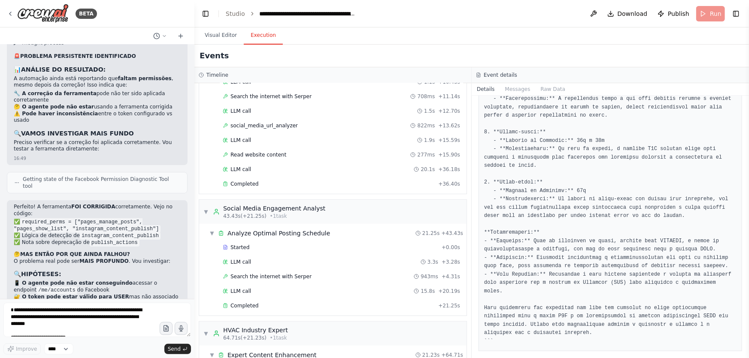
scroll to position [97003, 0]
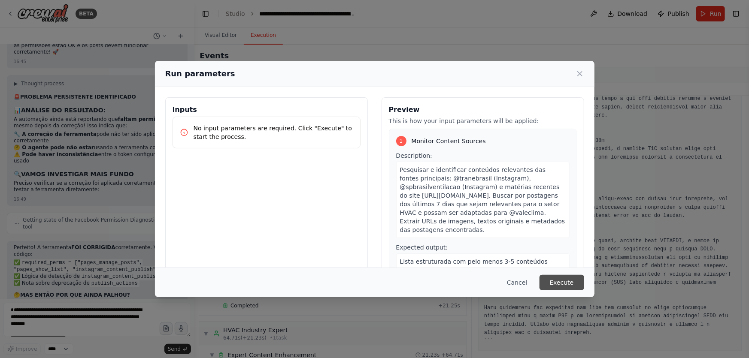
click at [567, 283] on button "Execute" at bounding box center [562, 282] width 45 height 15
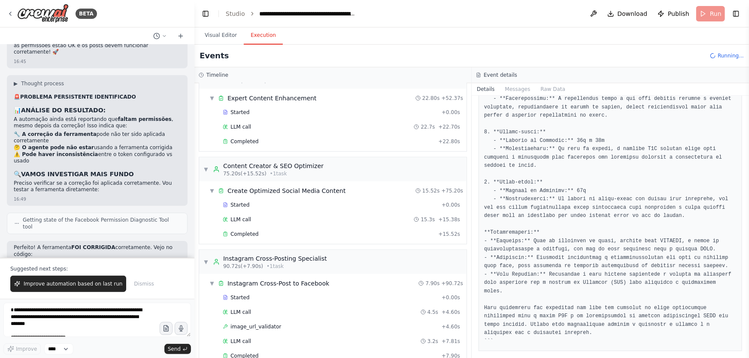
scroll to position [97044, 0]
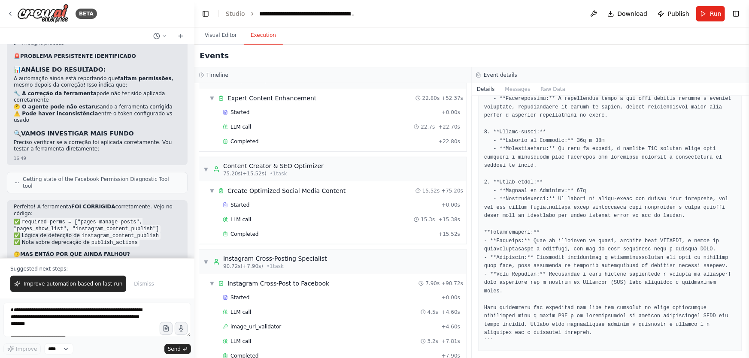
click at [72, 282] on span "Improve automation based on last run" at bounding box center [73, 284] width 99 height 7
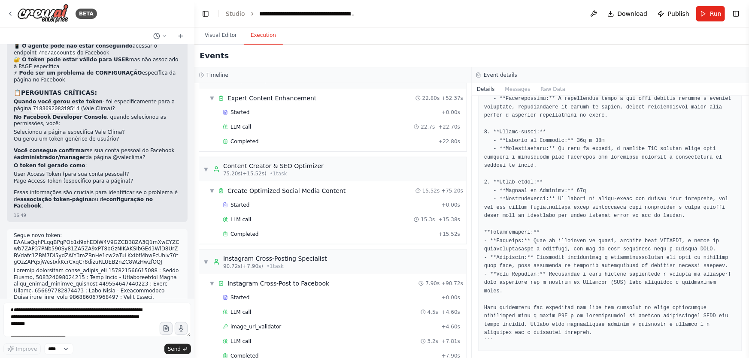
scroll to position [97288, 0]
